Goal: Task Accomplishment & Management: Use online tool/utility

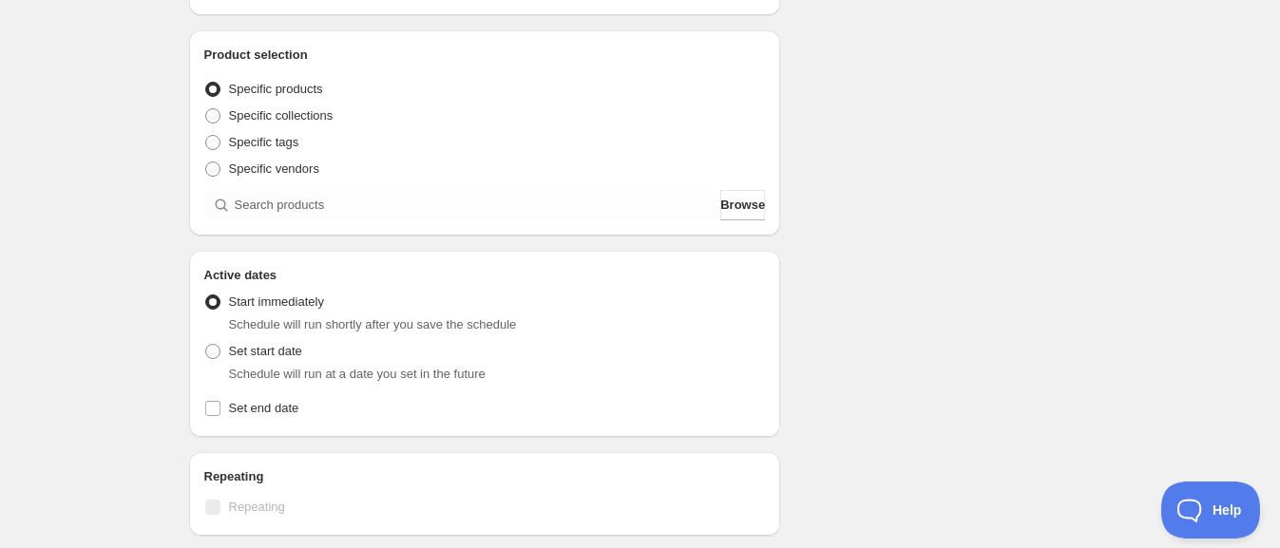
scroll to position [356, 0]
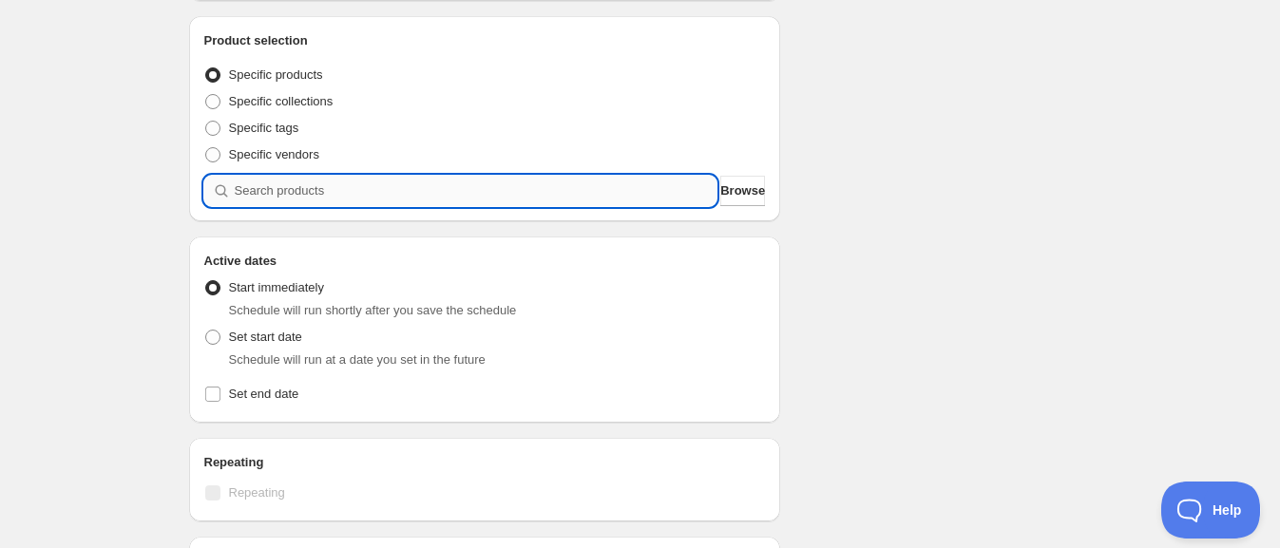
click at [394, 196] on input "search" at bounding box center [476, 191] width 483 height 30
type input "e"
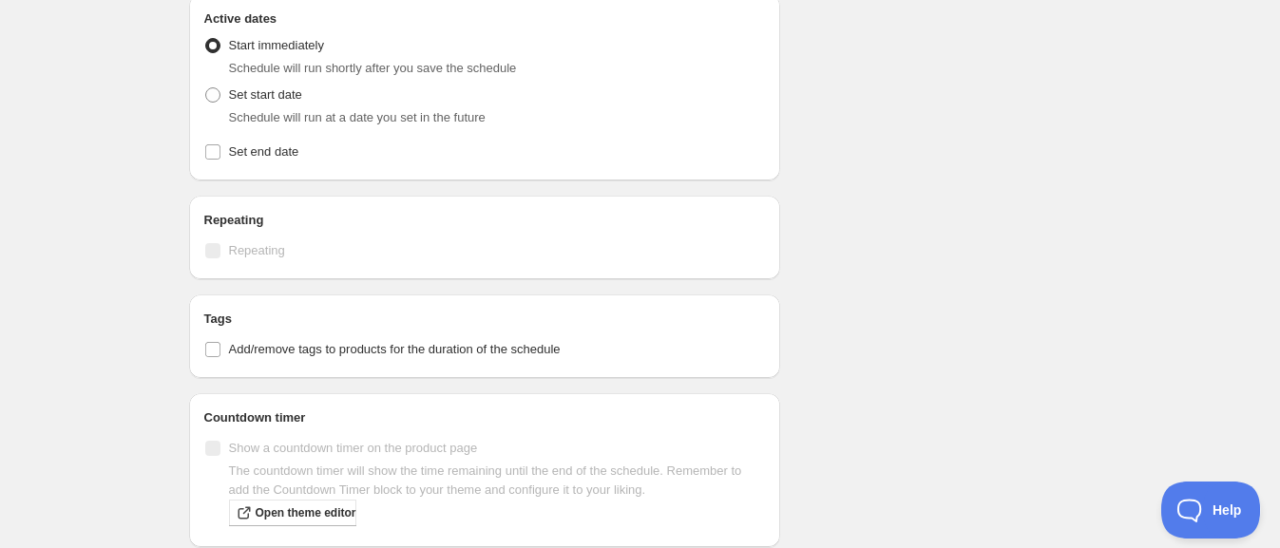
scroll to position [474, 0]
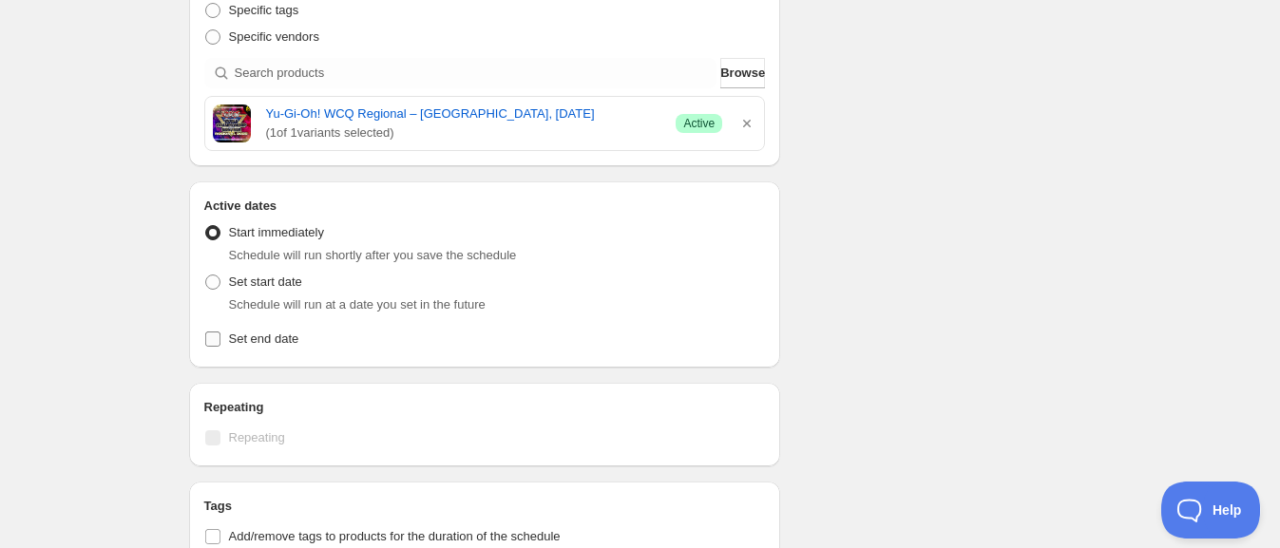
click at [218, 337] on input "Set end date" at bounding box center [212, 339] width 15 height 15
checkbox input "true"
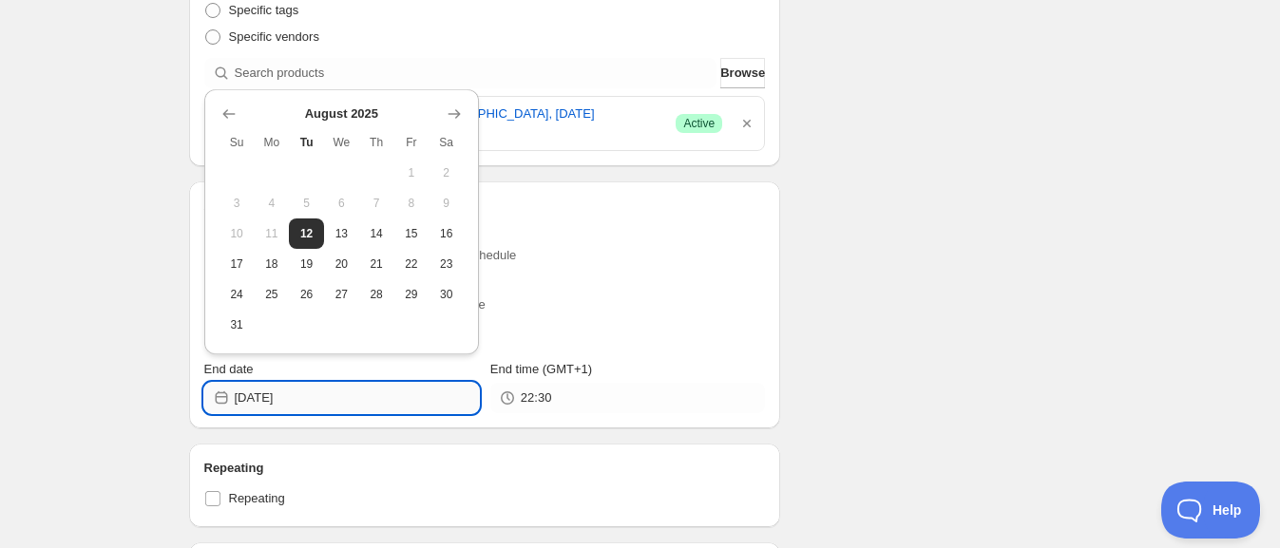
click at [349, 399] on input "[DATE]" at bounding box center [357, 398] width 244 height 30
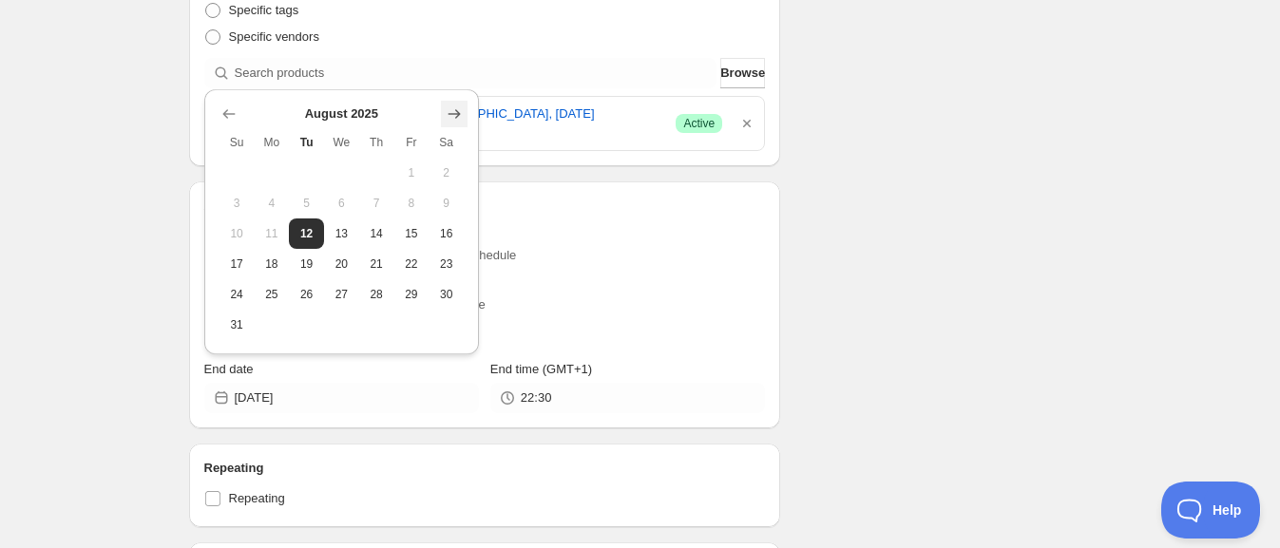
click at [455, 127] on th "Sa" at bounding box center [445, 142] width 35 height 30
click at [459, 115] on icon "Show next month, September 2025" at bounding box center [454, 113] width 19 height 19
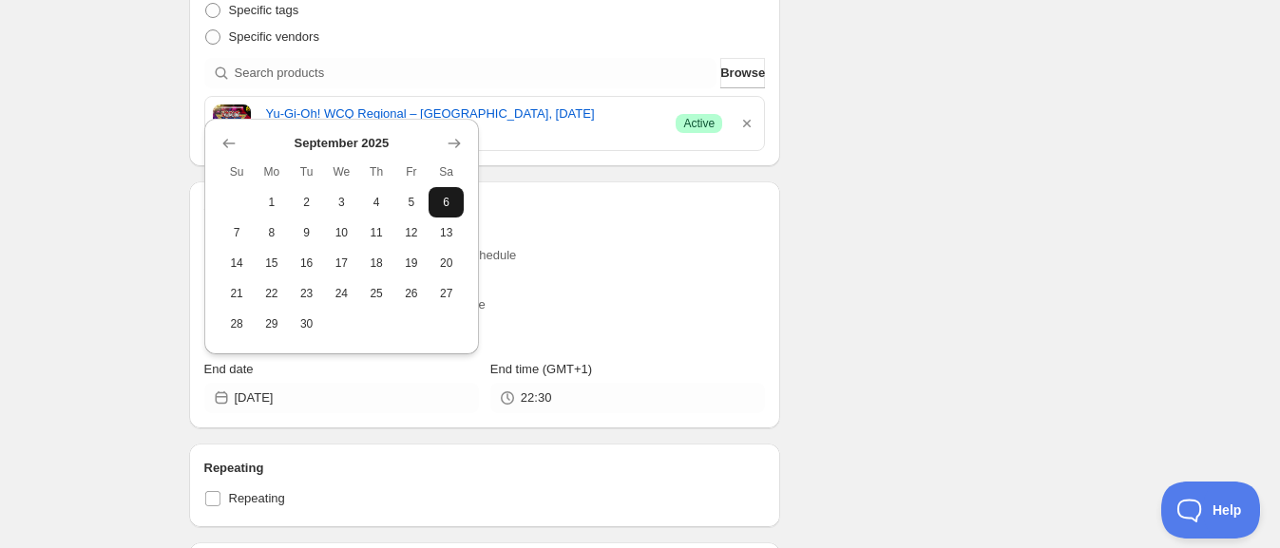
click at [437, 204] on span "6" at bounding box center [446, 202] width 20 height 15
type input "[DATE]"
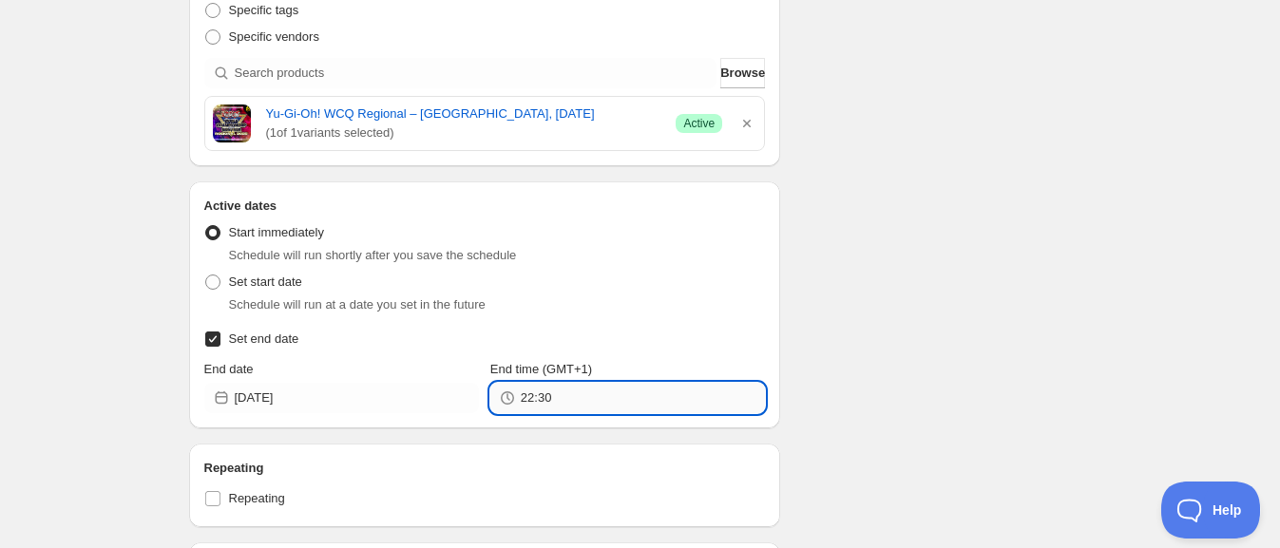
click at [541, 407] on input "22:30" at bounding box center [643, 398] width 244 height 30
click at [552, 394] on input "22:30" at bounding box center [643, 398] width 244 height 30
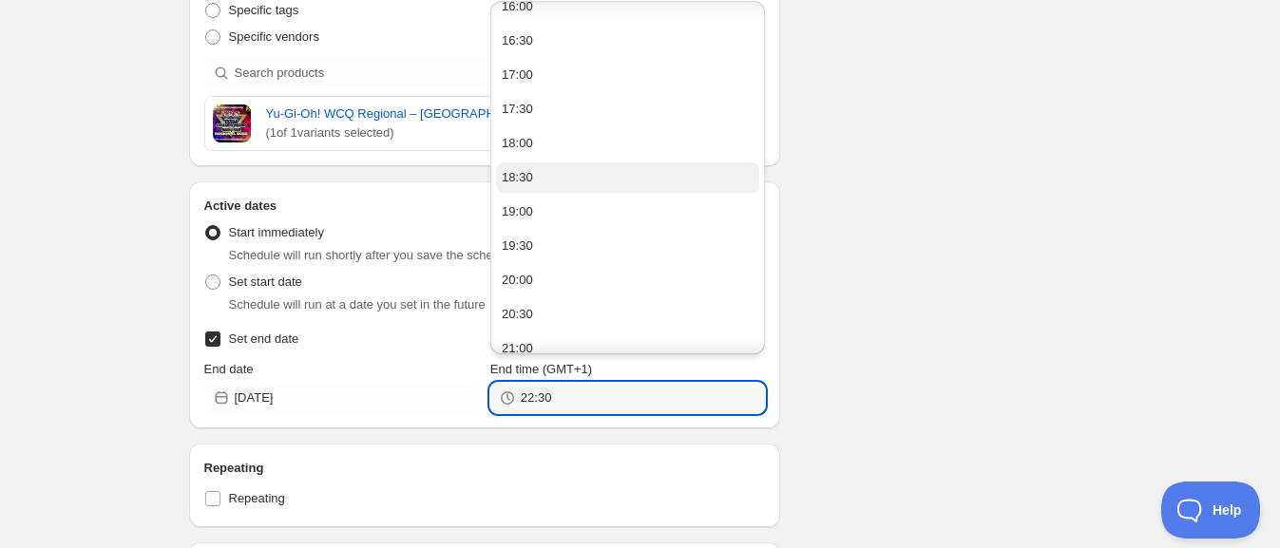
scroll to position [1057, 0]
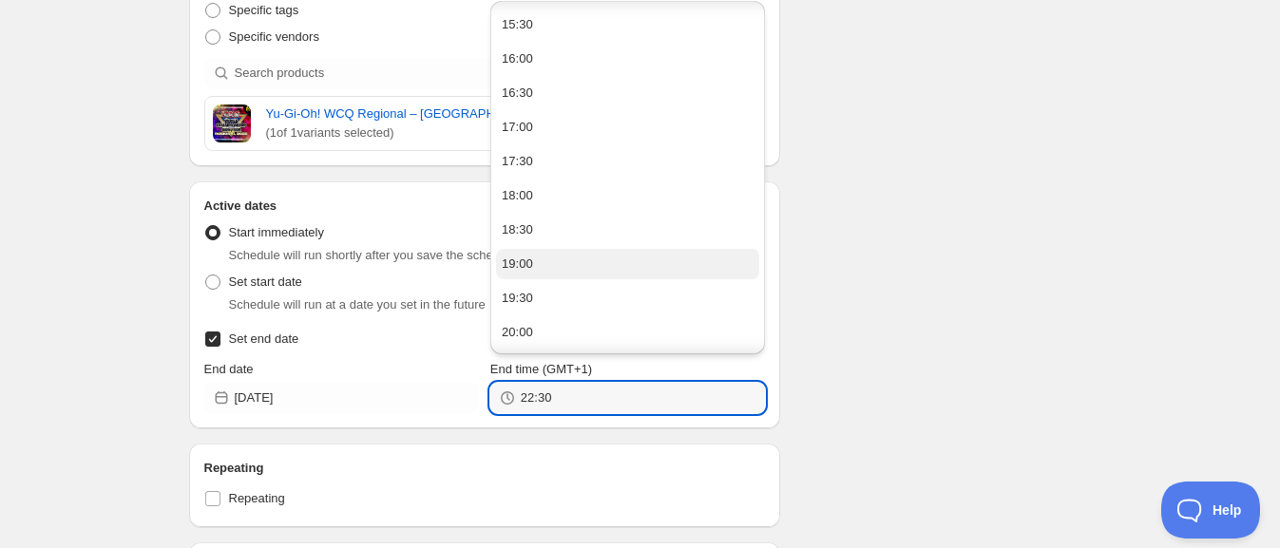
click at [579, 258] on button "19:00" at bounding box center [627, 264] width 263 height 30
type input "19:00"
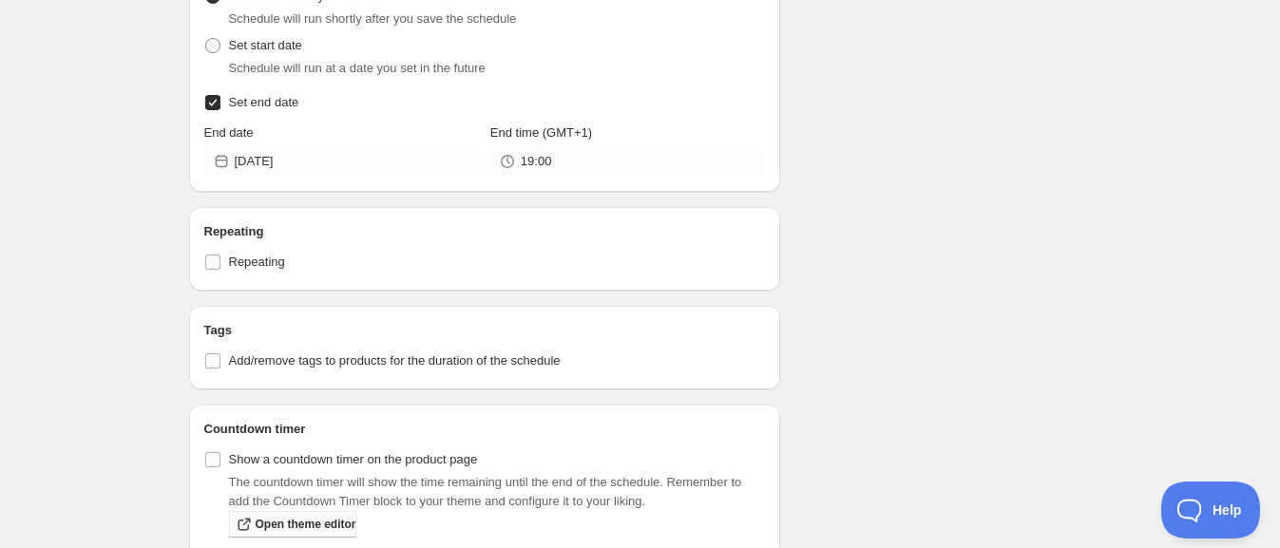
scroll to position [993, 0]
